Goal: Check status: Check status

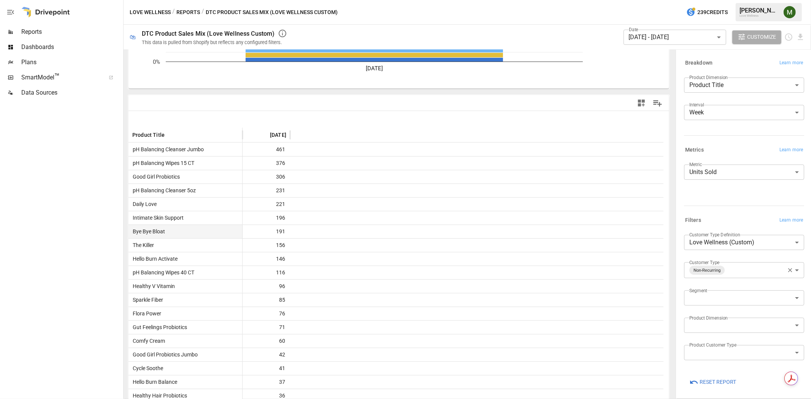
scroll to position [127, 0]
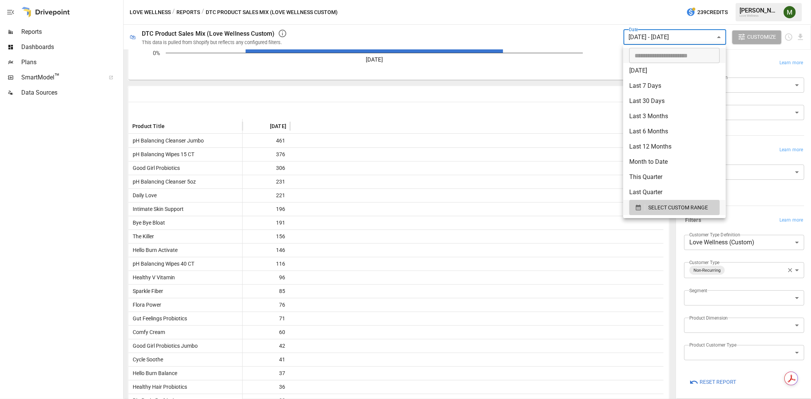
click at [649, 0] on body "Reports Dashboards Plans SmartModel ™ Data Sources Love Wellness / Reports / DT…" at bounding box center [405, 0] width 811 height 0
click at [635, 205] on icon "button" at bounding box center [638, 207] width 7 height 7
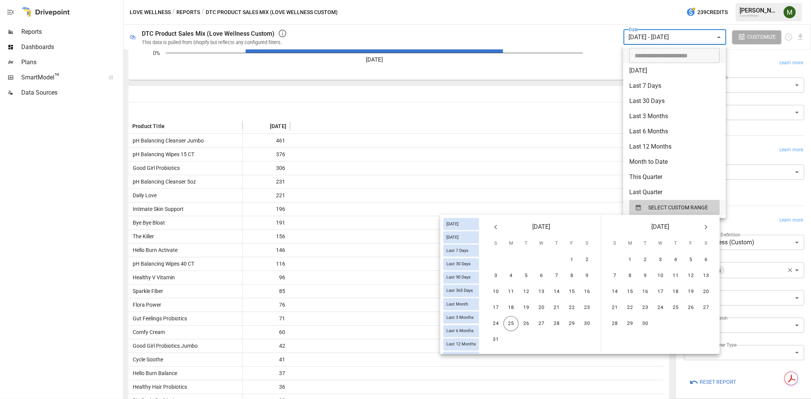
click at [496, 227] on icon "Previous month" at bounding box center [495, 227] width 9 height 9
click at [501, 274] on button "6" at bounding box center [495, 275] width 15 height 15
click at [702, 301] on button "23" at bounding box center [705, 307] width 15 height 15
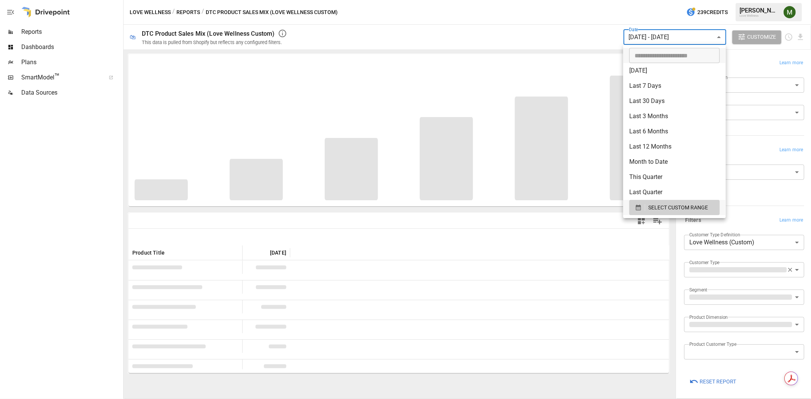
click at [598, 53] on div at bounding box center [405, 199] width 811 height 399
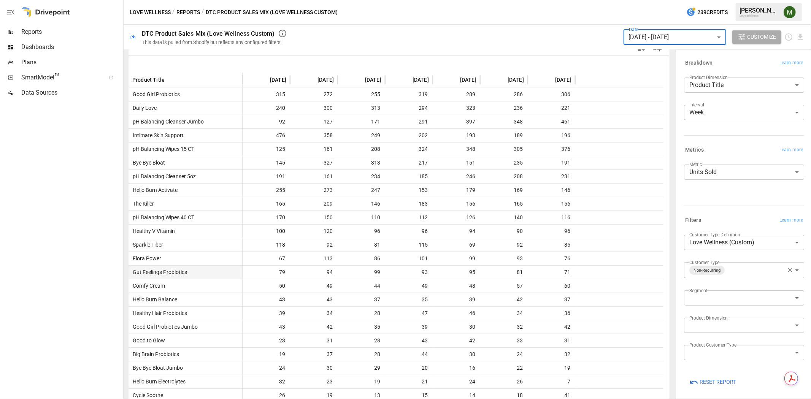
scroll to position [146, 0]
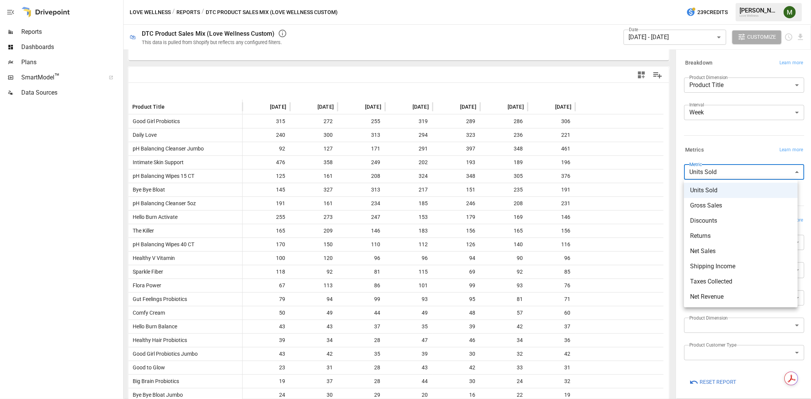
click at [710, 0] on body "Reports Dashboards Plans SmartModel ™ Data Sources Love Wellness / Reports / DT…" at bounding box center [405, 0] width 811 height 0
click at [716, 250] on span "Net Sales" at bounding box center [740, 251] width 101 height 9
type input "*********"
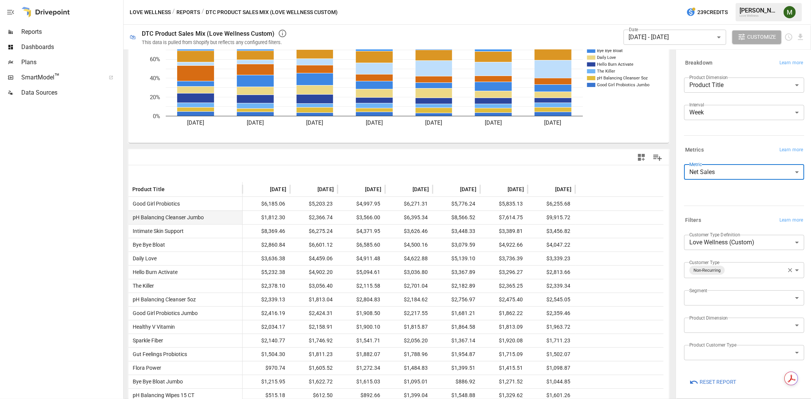
scroll to position [84, 0]
